Goal: Task Accomplishment & Management: Use online tool/utility

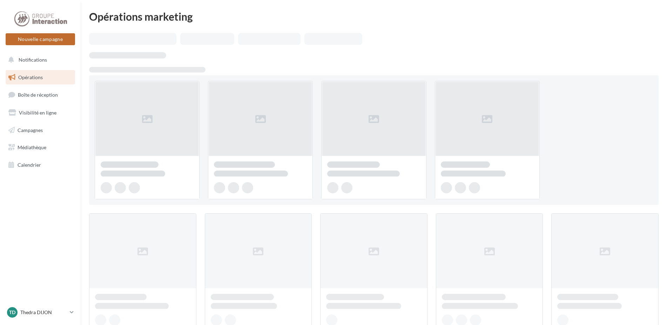
click at [45, 41] on button "Nouvelle campagne" at bounding box center [40, 39] width 69 height 12
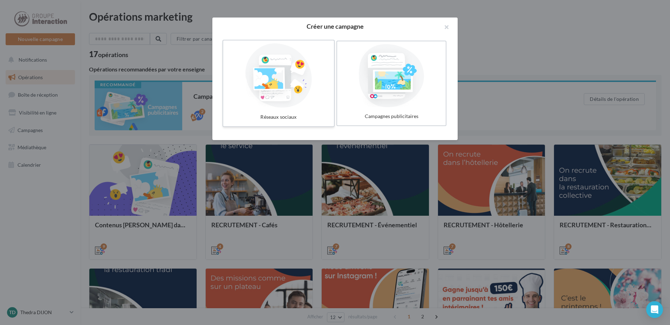
click at [275, 105] on div at bounding box center [278, 75] width 105 height 64
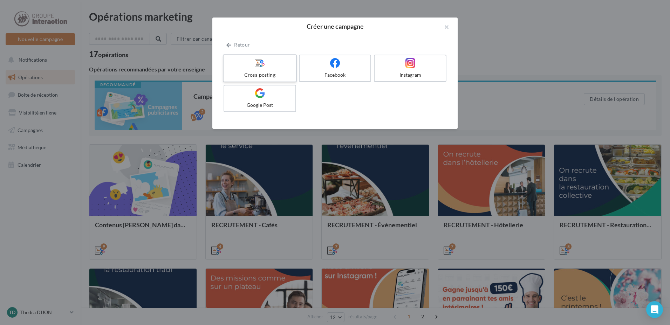
click at [263, 80] on label "Cross-posting" at bounding box center [260, 68] width 74 height 28
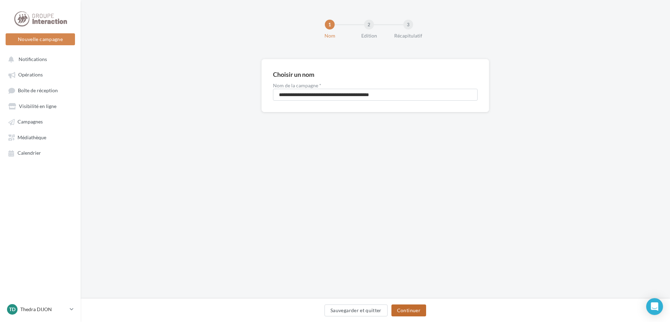
click at [415, 311] on button "Continuer" at bounding box center [408, 310] width 35 height 12
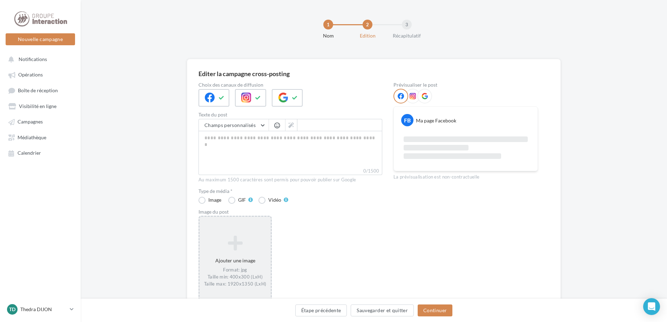
click at [243, 241] on icon at bounding box center [235, 242] width 66 height 17
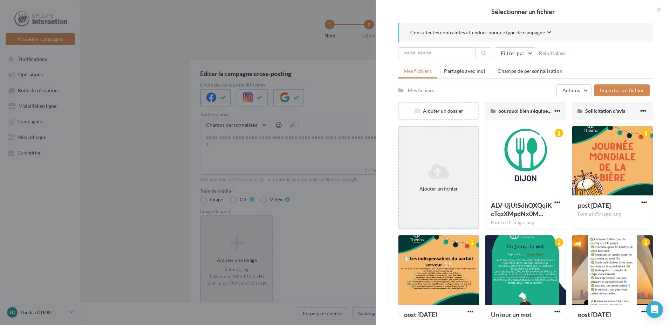
click at [448, 137] on div "Ajouter un fichier" at bounding box center [438, 178] width 81 height 104
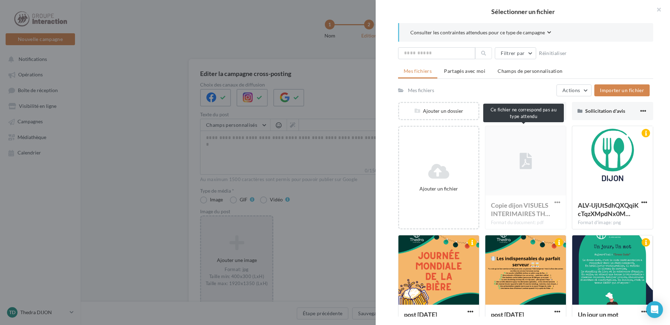
click at [522, 180] on div "Copie dijon VISUELS INTERIMAIRES TH… Format du document: pdf" at bounding box center [525, 178] width 81 height 104
click at [512, 210] on div "Copie dijon VISUELS INTERIMAIRES TH… Format du document: pdf" at bounding box center [525, 178] width 81 height 104
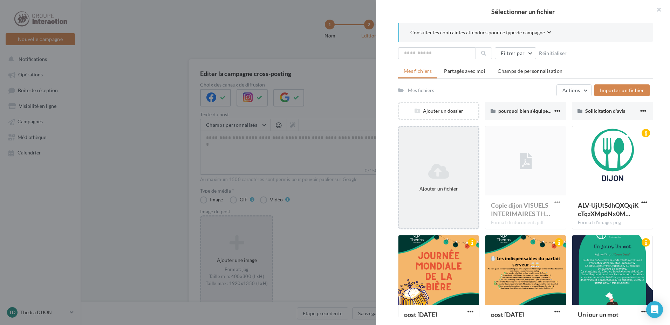
click at [419, 160] on div "Ajouter un fichier" at bounding box center [438, 177] width 79 height 35
